Goal: Task Accomplishment & Management: Complete application form

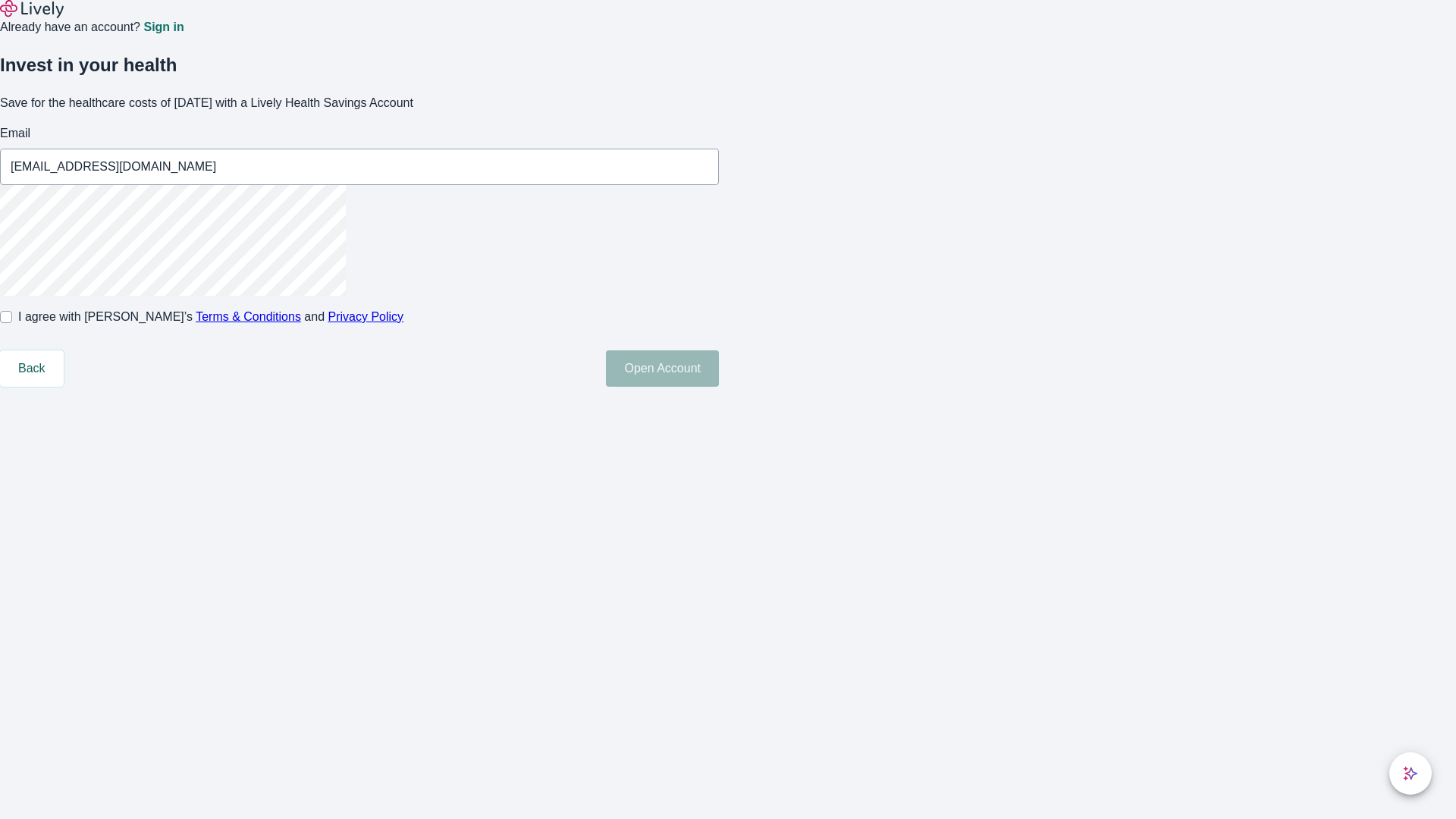
click at [12, 323] on input "I agree with Lively’s Terms & Conditions and Privacy Policy" at bounding box center [6, 316] width 12 height 12
checkbox input "true"
click at [719, 387] on button "Open Account" at bounding box center [662, 368] width 113 height 36
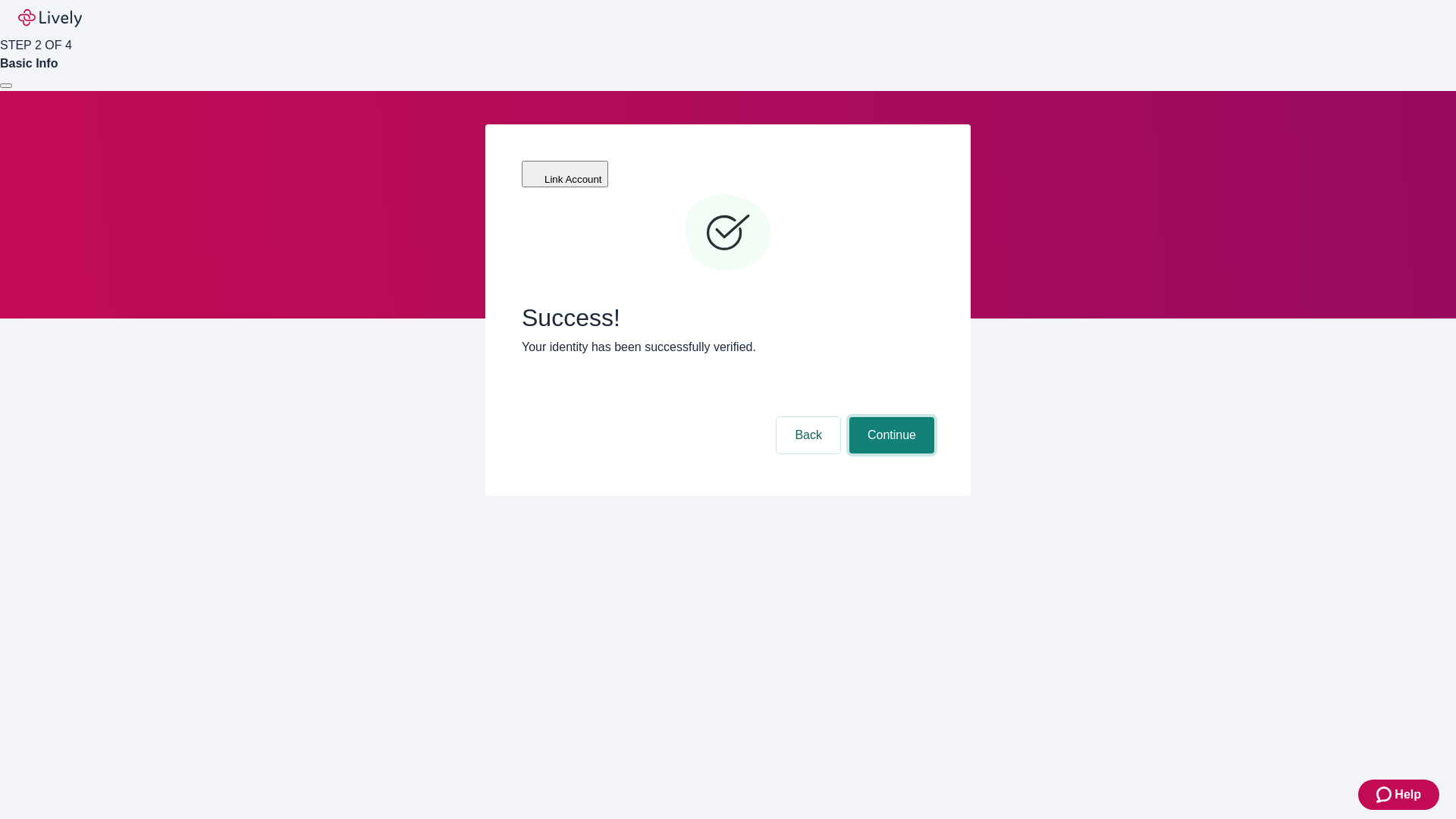
click at [889, 417] on button "Continue" at bounding box center [892, 435] width 85 height 36
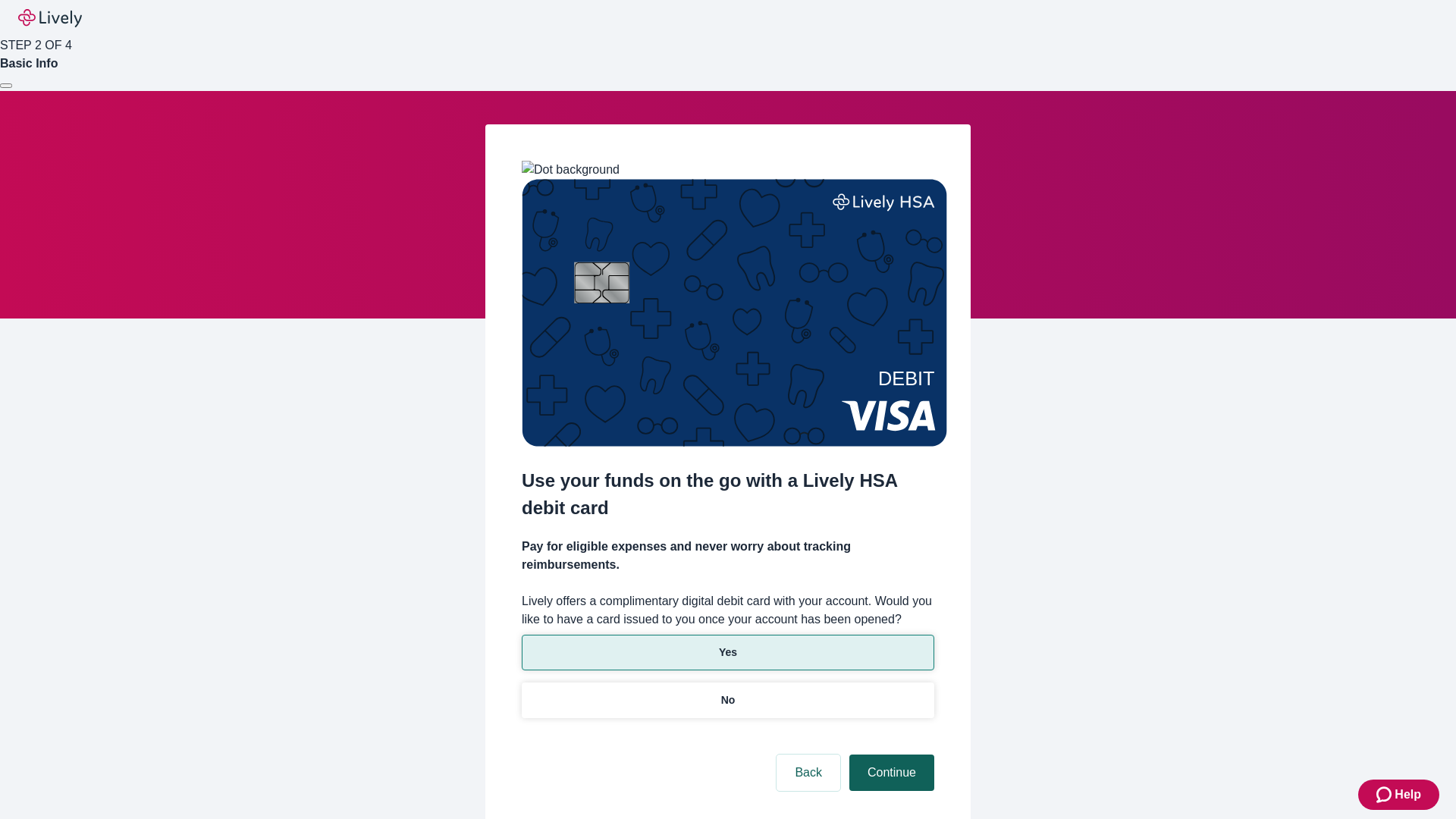
click at [727, 693] on p "No" at bounding box center [728, 701] width 14 height 16
click at [889, 755] on button "Continue" at bounding box center [892, 772] width 85 height 36
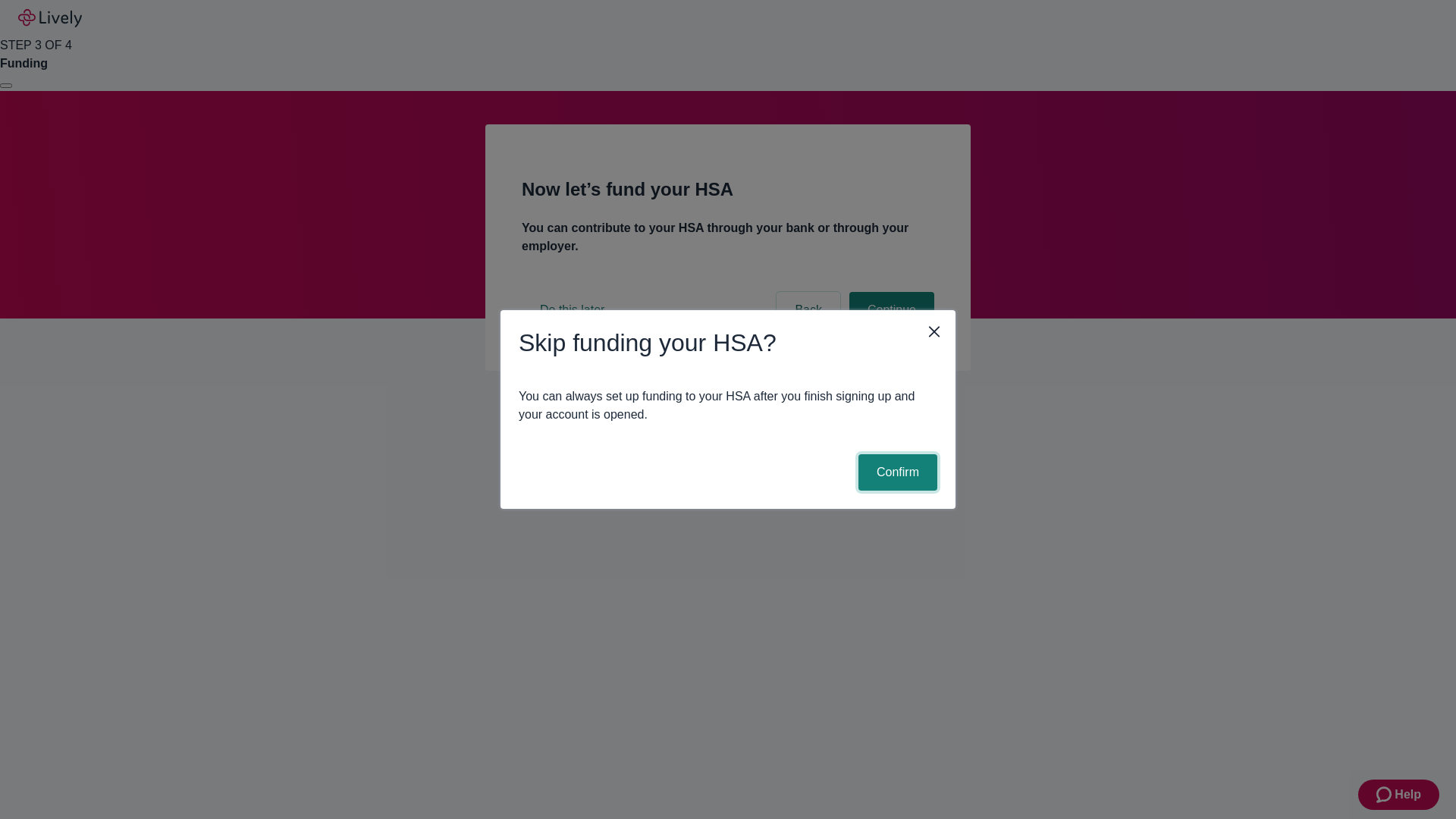
click at [896, 473] on button "Confirm" at bounding box center [897, 472] width 79 height 36
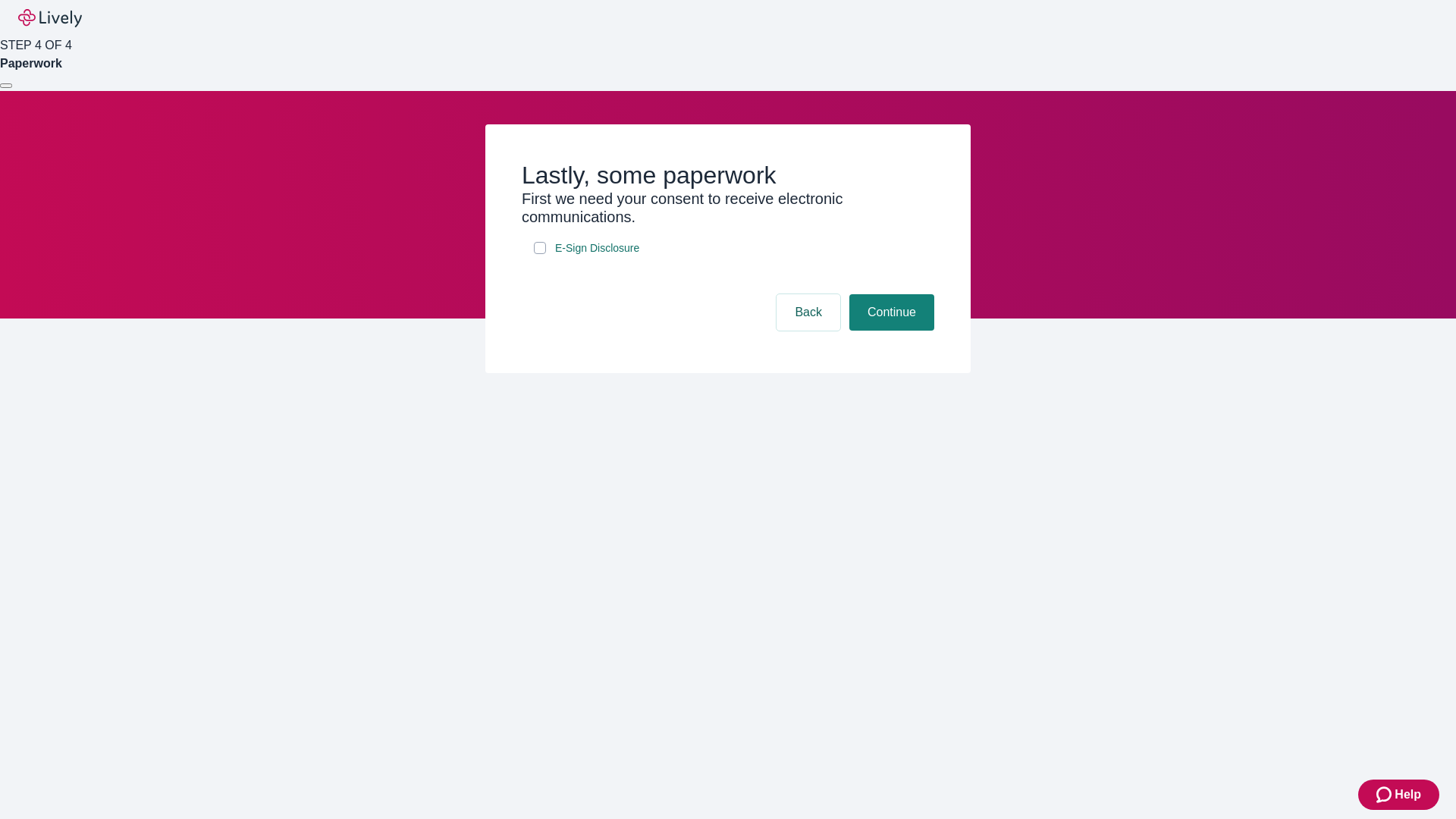
click at [540, 254] on input "E-Sign Disclosure" at bounding box center [539, 248] width 12 height 12
checkbox input "true"
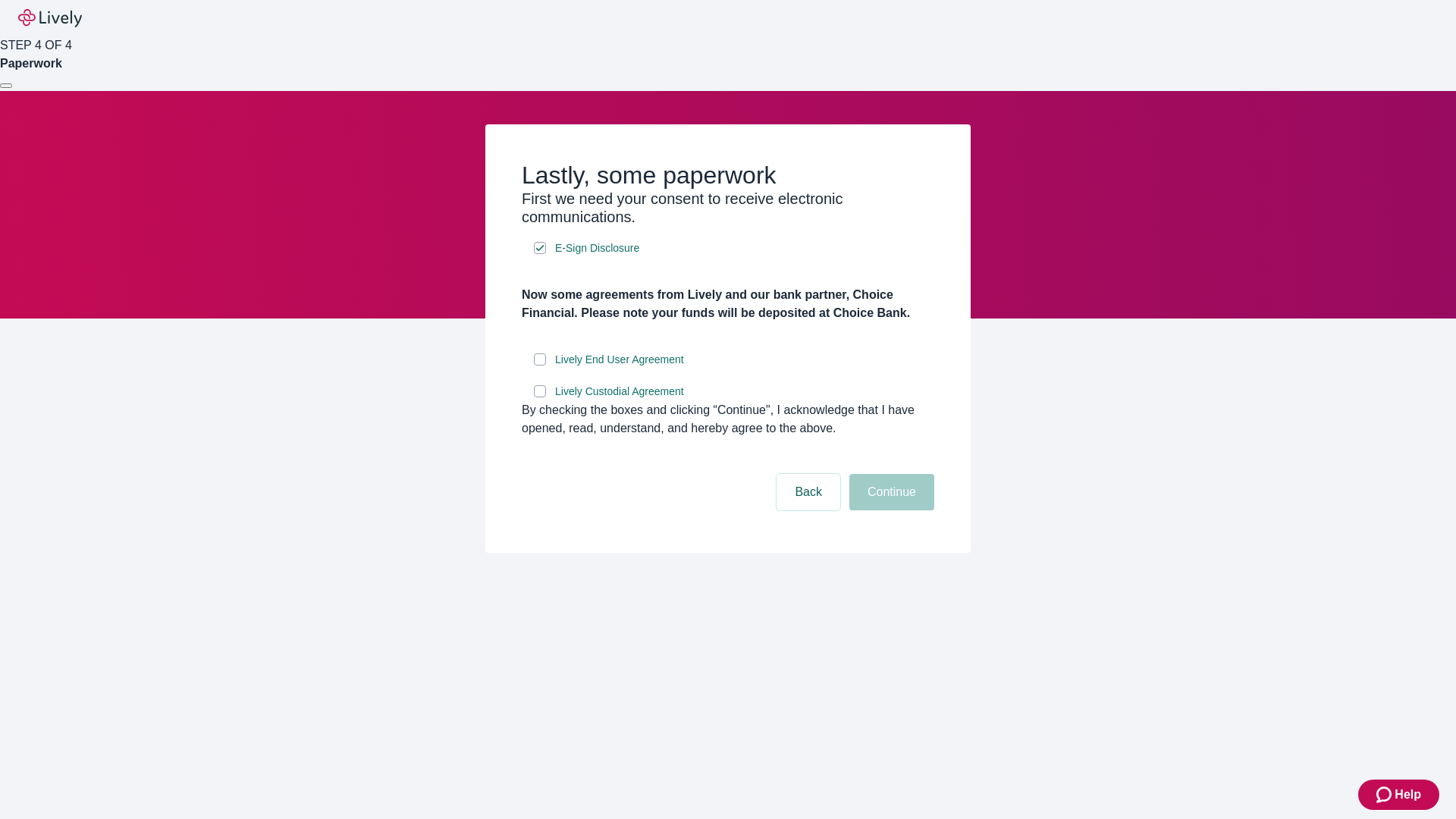
click at [540, 366] on input "Lively End User Agreement" at bounding box center [539, 359] width 12 height 12
checkbox input "true"
click at [540, 398] on input "Lively Custodial Agreement" at bounding box center [539, 391] width 12 height 12
checkbox input "true"
click at [889, 511] on button "Continue" at bounding box center [892, 492] width 85 height 36
